Goal: Navigation & Orientation: Find specific page/section

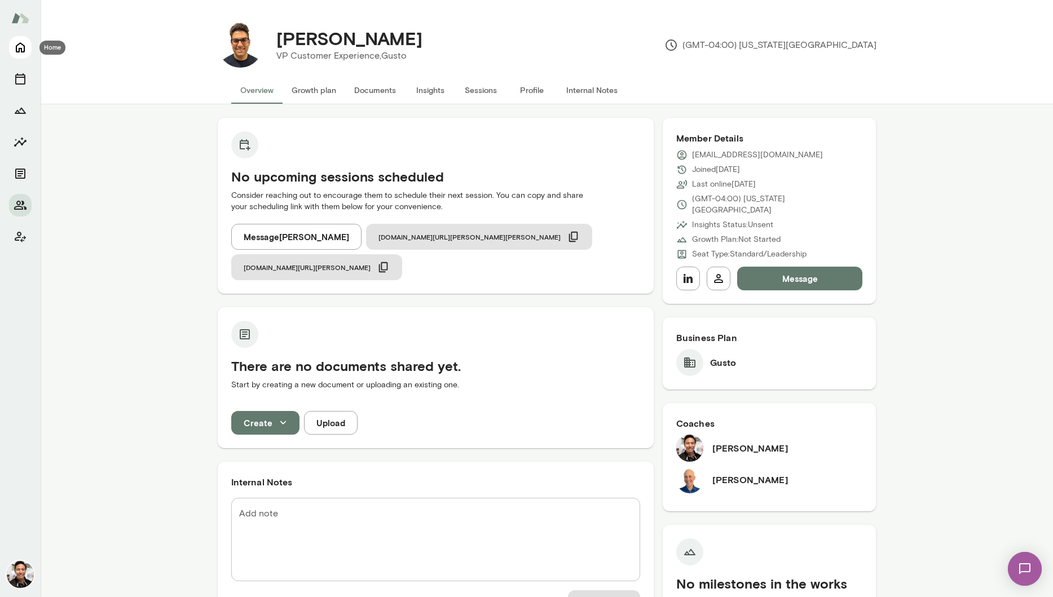
click at [25, 52] on icon "Home" at bounding box center [21, 48] width 14 height 14
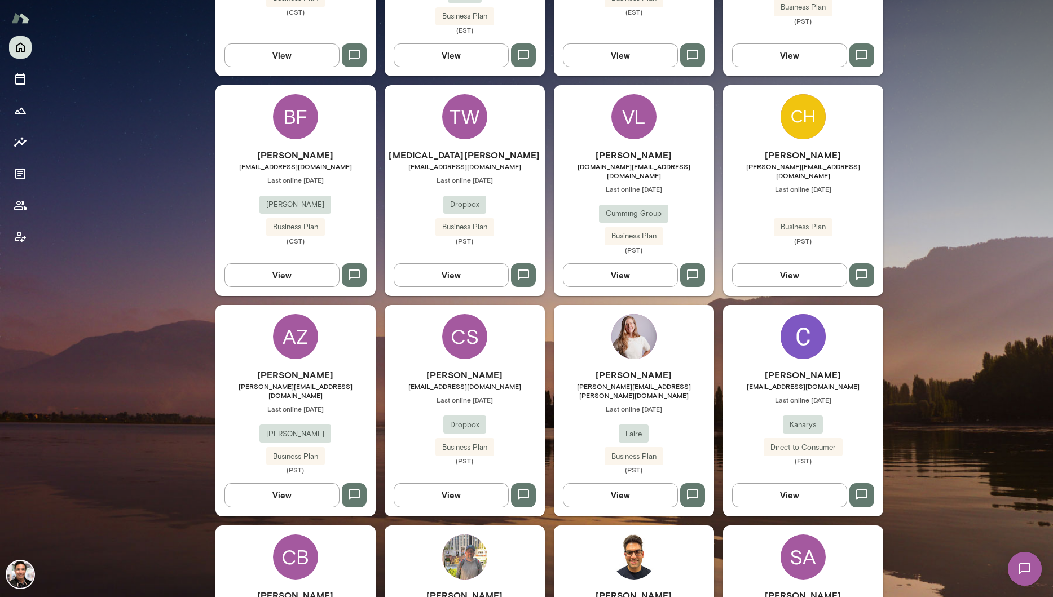
scroll to position [1889, 0]
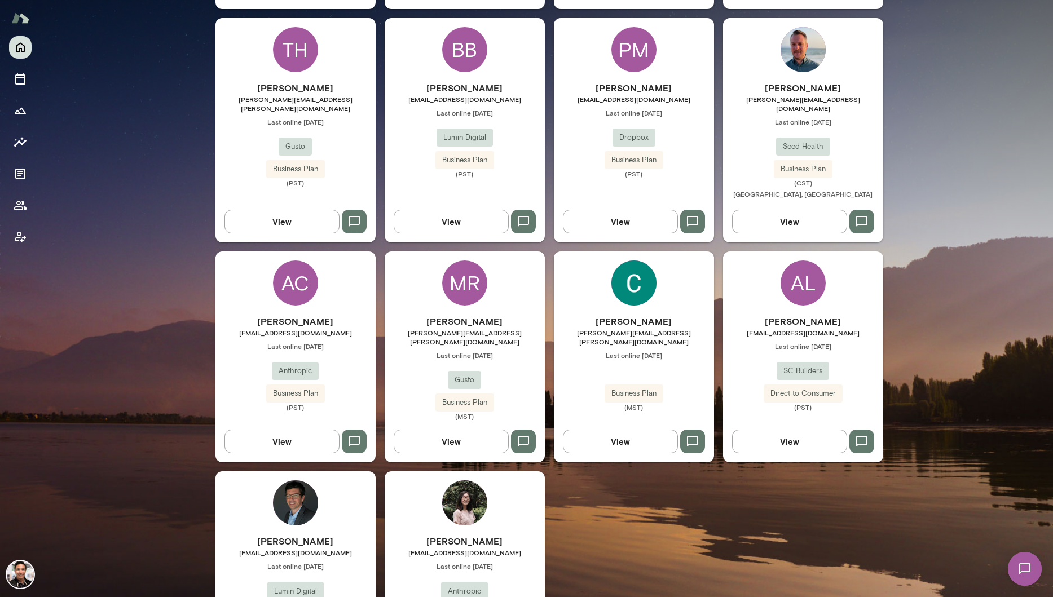
click at [319, 472] on div "[PERSON_NAME] [EMAIL_ADDRESS][DOMAIN_NAME] Last online [DATE] Lumin Digital Bus…" at bounding box center [295, 573] width 160 height 202
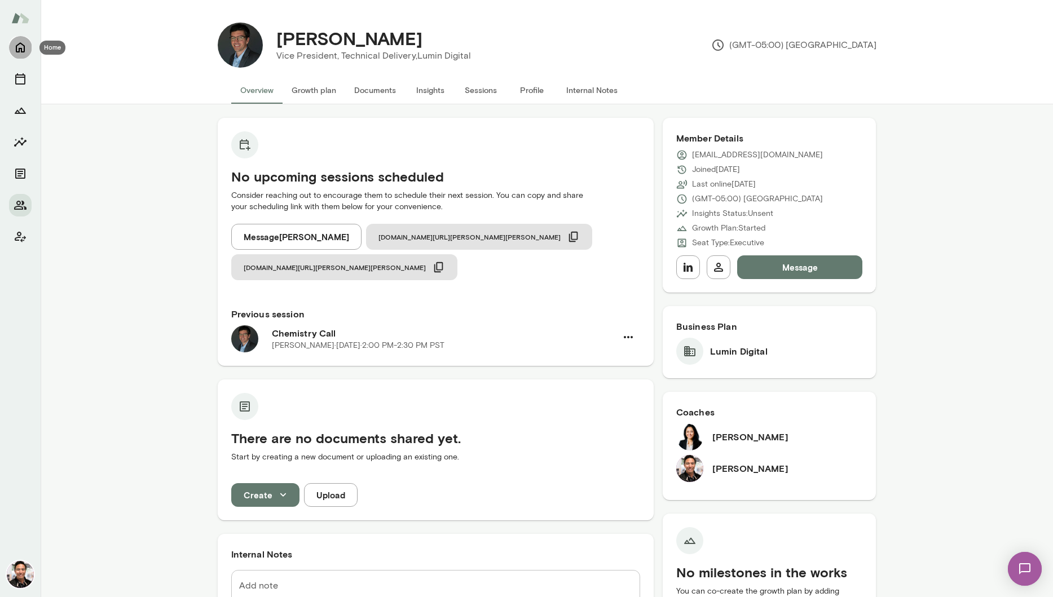
click at [19, 50] on icon "Home" at bounding box center [20, 48] width 9 height 10
